Goal: Task Accomplishment & Management: Manage account settings

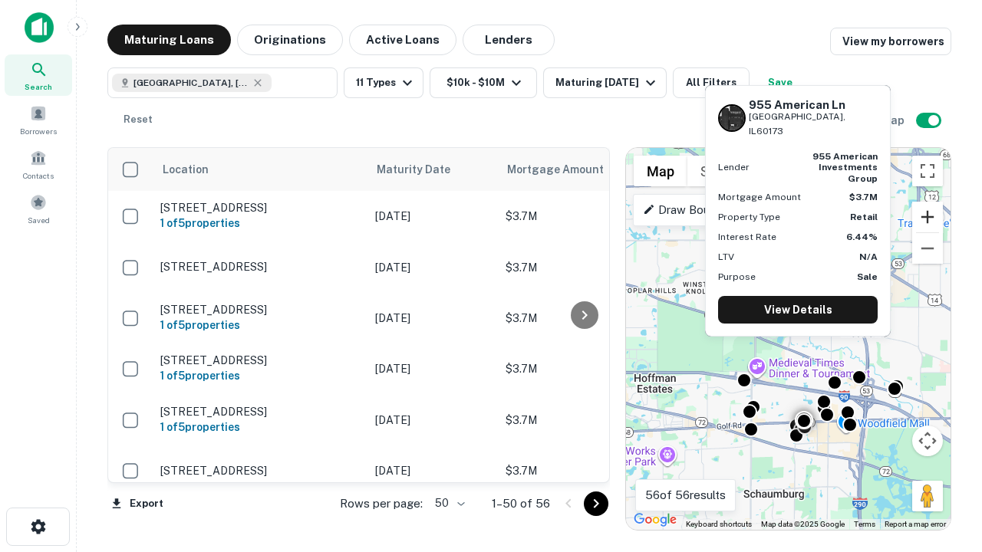
click at [927, 217] on button "Zoom in" at bounding box center [927, 217] width 31 height 31
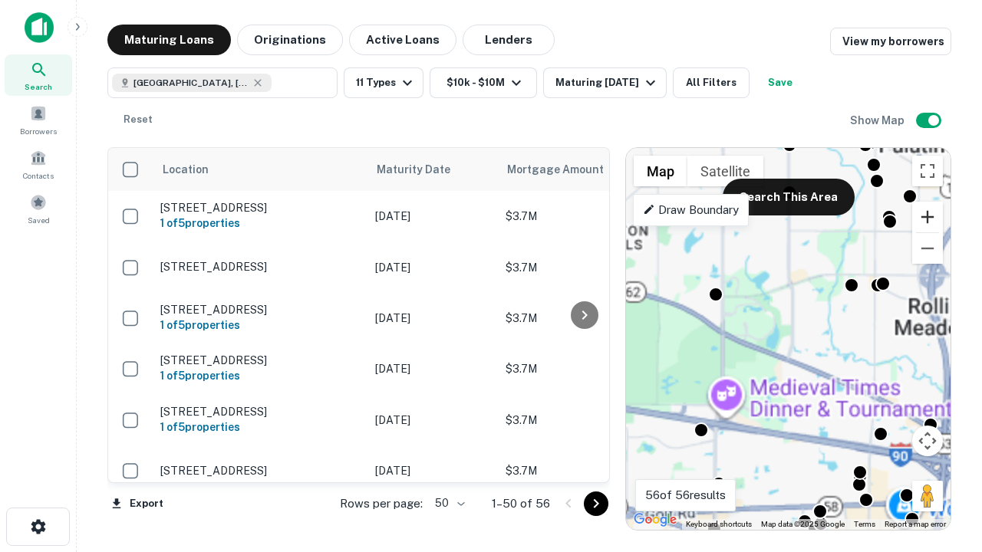
click at [927, 217] on button "Zoom in" at bounding box center [927, 217] width 31 height 31
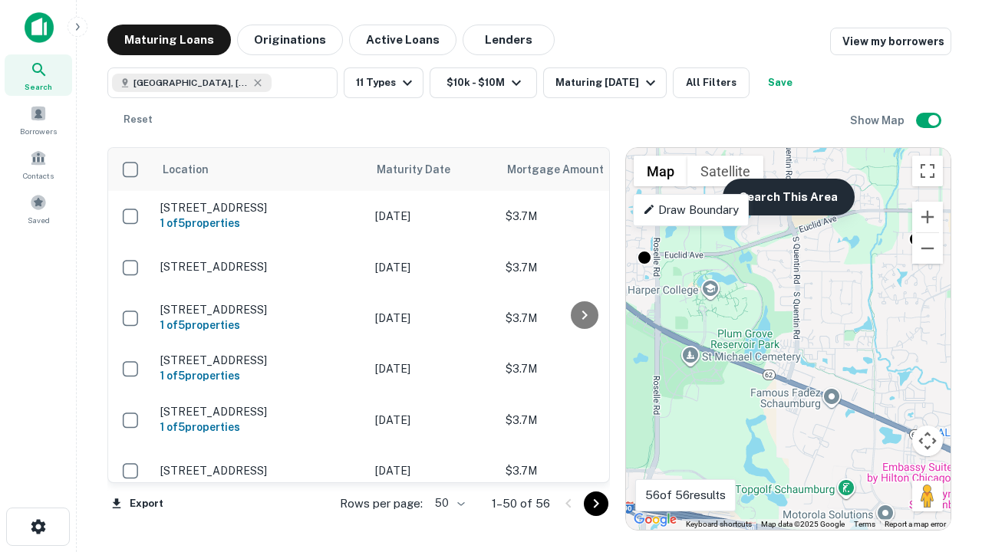
click at [788, 197] on button "Search This Area" at bounding box center [788, 197] width 132 height 37
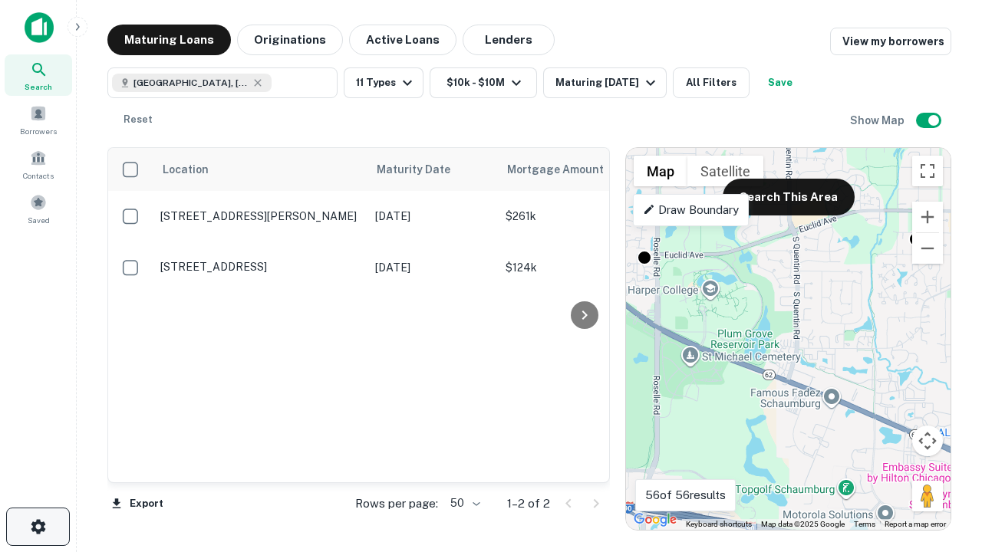
click at [38, 527] on icon "button" at bounding box center [38, 527] width 18 height 18
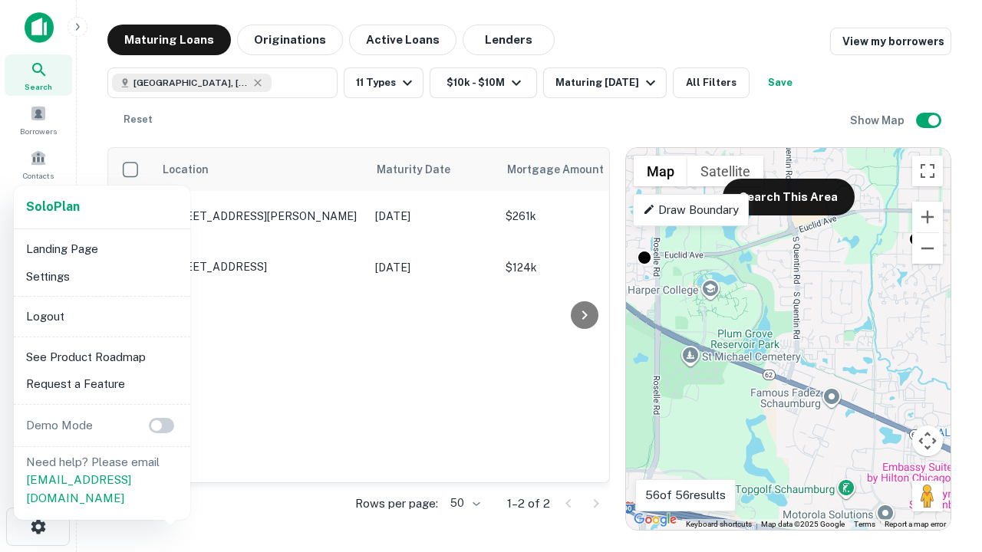
click at [101, 316] on li "Logout" at bounding box center [102, 317] width 164 height 28
